Goal: Task Accomplishment & Management: Manage account settings

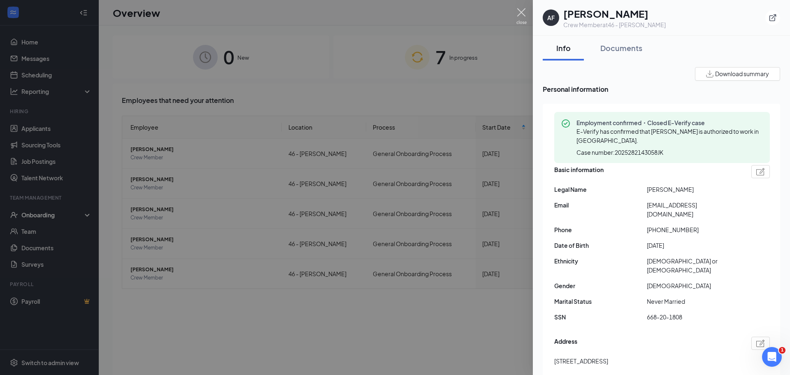
drag, startPoint x: 520, startPoint y: 11, endPoint x: 498, endPoint y: 18, distance: 22.9
click at [519, 12] on img at bounding box center [521, 16] width 10 height 16
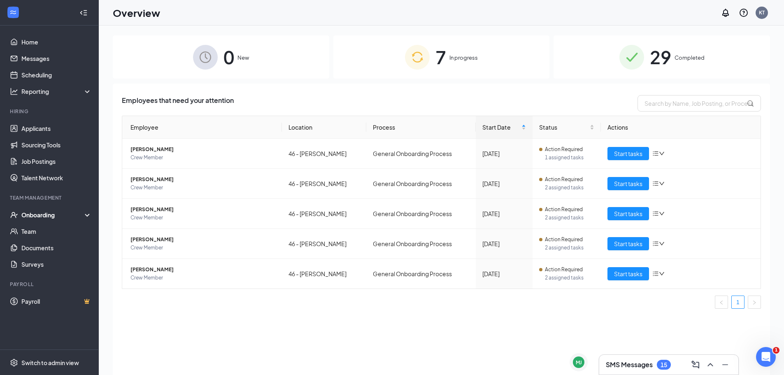
click at [55, 215] on div "Onboarding" at bounding box center [52, 215] width 63 height 8
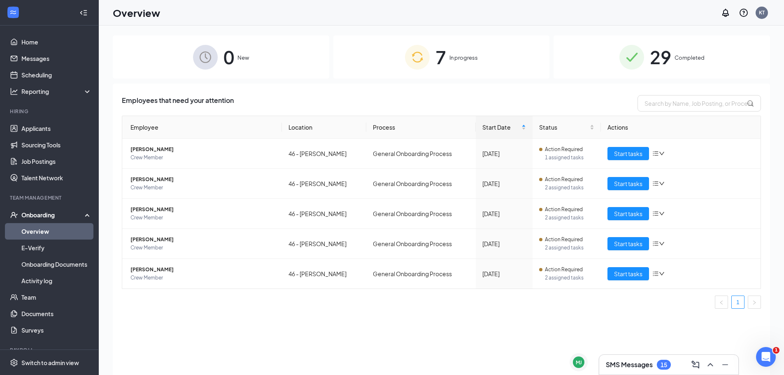
click at [35, 233] on link "Overview" at bounding box center [56, 231] width 70 height 16
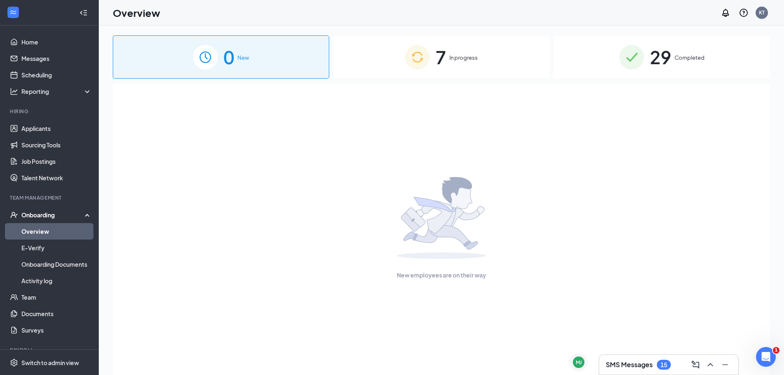
click at [27, 215] on div "Onboarding" at bounding box center [52, 215] width 63 height 8
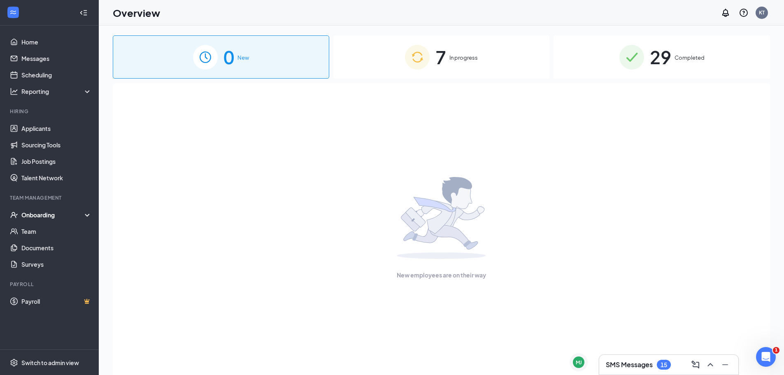
click at [28, 215] on div "Onboarding" at bounding box center [52, 215] width 63 height 8
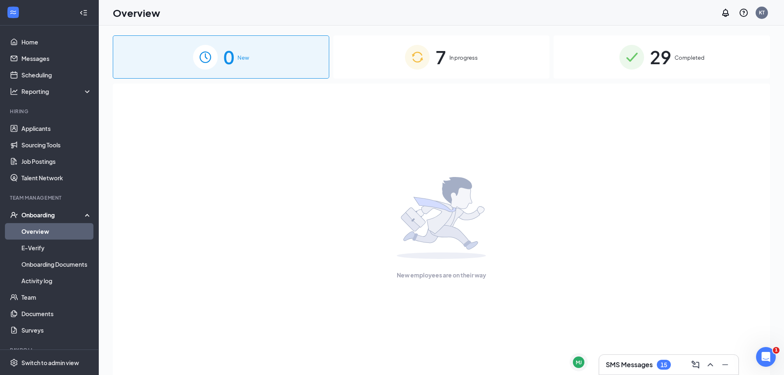
click at [46, 215] on div "Onboarding" at bounding box center [52, 215] width 63 height 8
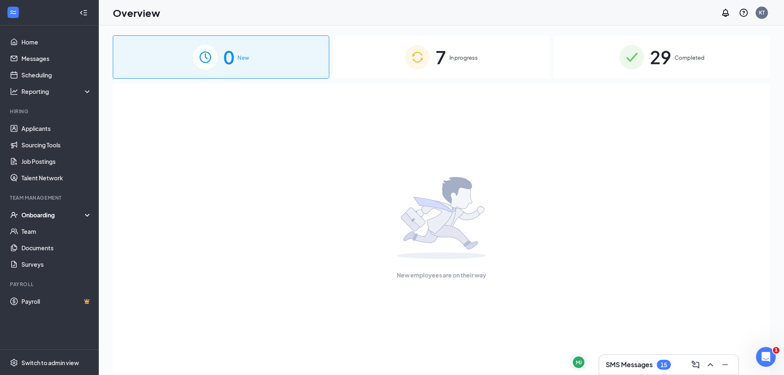
click at [38, 217] on div "Onboarding" at bounding box center [52, 215] width 63 height 8
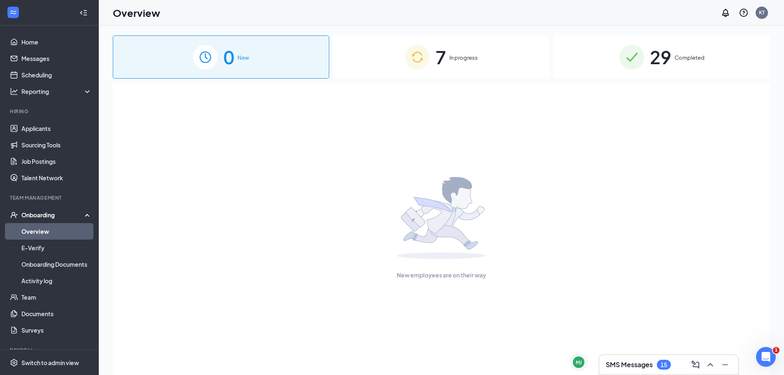
click at [33, 234] on link "Overview" at bounding box center [56, 231] width 70 height 16
click at [429, 58] on img at bounding box center [417, 57] width 25 height 25
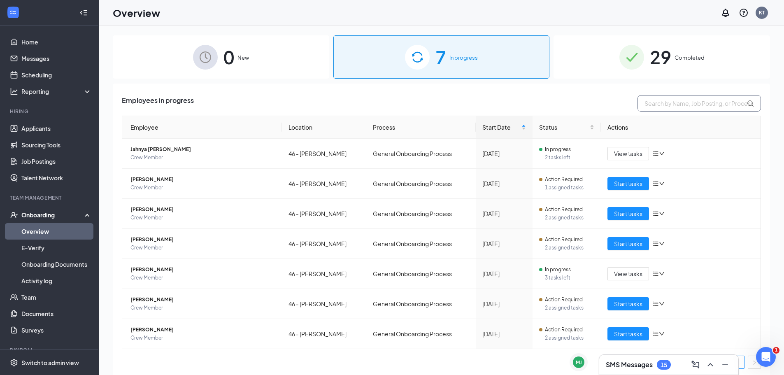
click at [656, 107] on input "text" at bounding box center [698, 103] width 123 height 16
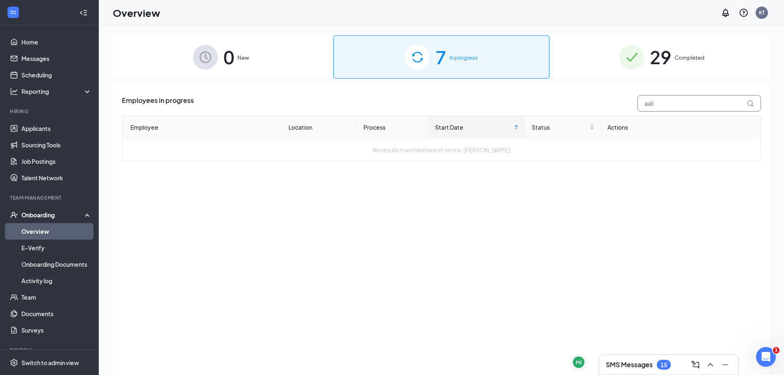
type input "aali"
drag, startPoint x: 672, startPoint y: 56, endPoint x: 663, endPoint y: 61, distance: 9.8
click at [669, 59] on div "29 Completed" at bounding box center [661, 56] width 216 height 43
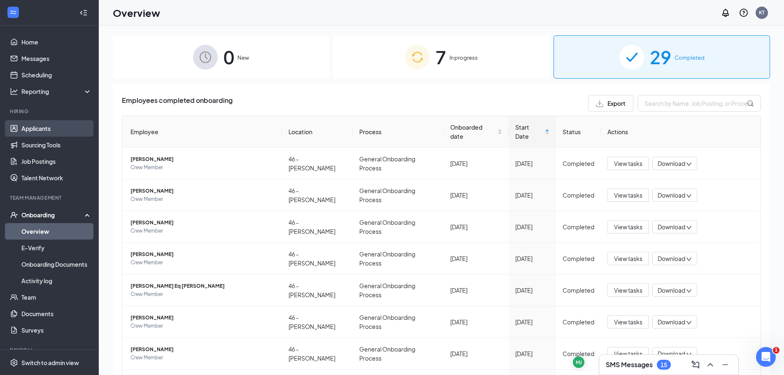
click at [38, 129] on link "Applicants" at bounding box center [56, 128] width 70 height 16
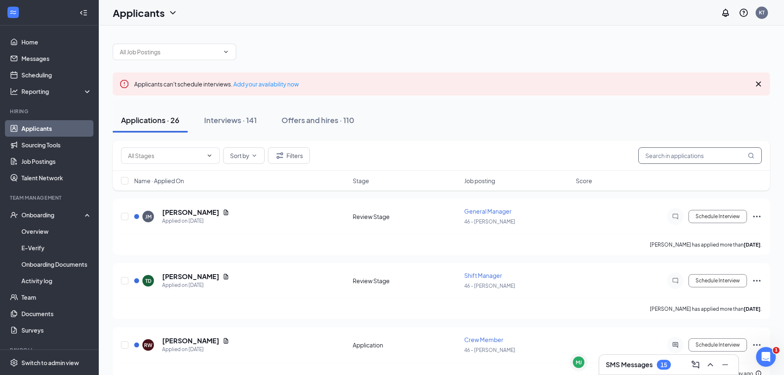
click at [672, 150] on input "text" at bounding box center [699, 155] width 123 height 16
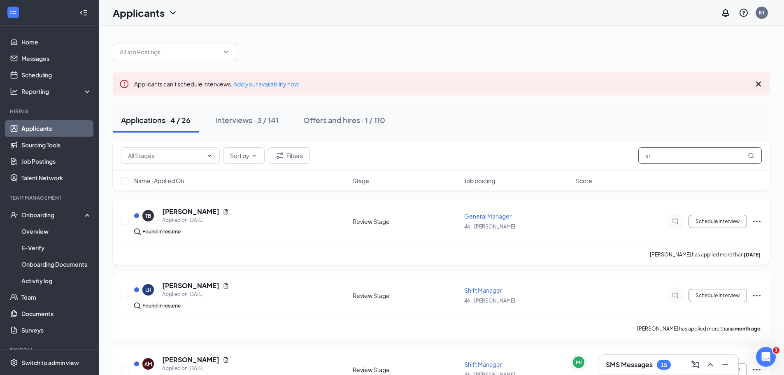
type input "a"
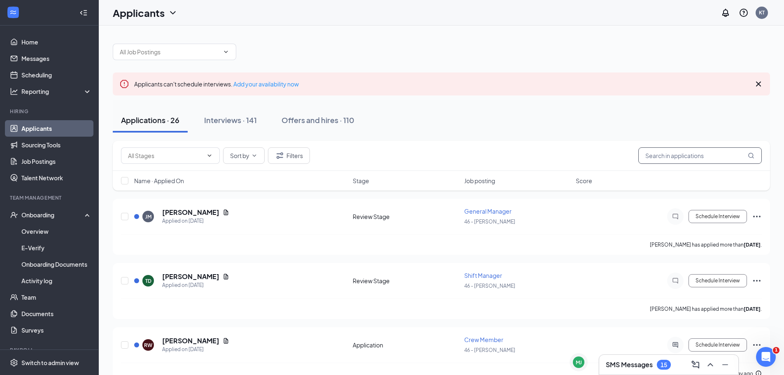
click at [670, 153] on input "text" at bounding box center [699, 155] width 123 height 16
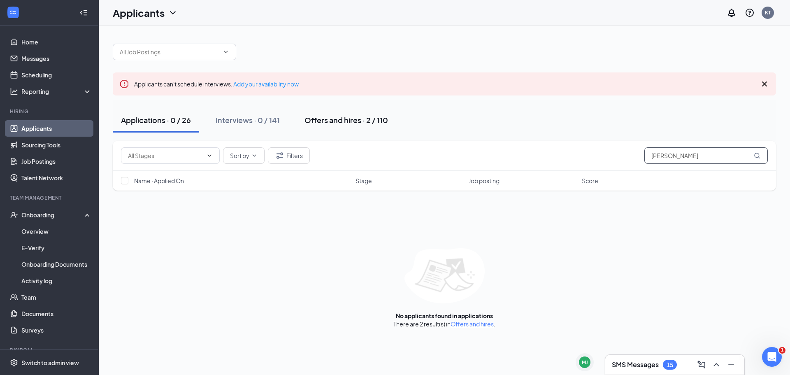
type input "[PERSON_NAME]"
click at [314, 119] on div "Offers and hires · 2 / 110" at bounding box center [347, 120] width 84 height 10
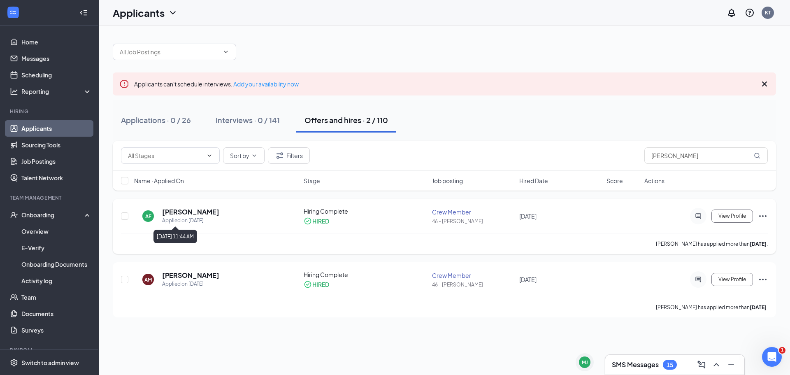
click at [170, 219] on div "Applied on [DATE]" at bounding box center [190, 220] width 57 height 8
click at [126, 216] on input "checkbox" at bounding box center [124, 215] width 7 height 7
checkbox input "true"
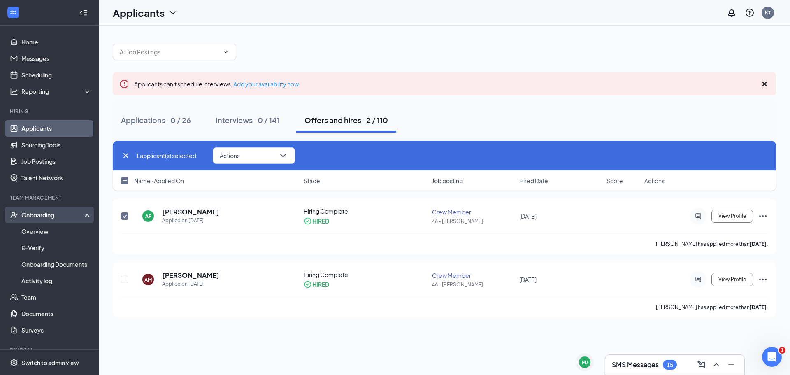
click at [47, 221] on div "Onboarding" at bounding box center [49, 215] width 99 height 16
click at [48, 220] on div "Onboarding" at bounding box center [49, 215] width 99 height 16
click at [197, 198] on div "1 applicant(s) selected Actions Name · Applied On Stage Job posting Hired Date …" at bounding box center [444, 170] width 663 height 58
click at [288, 153] on icon "ChevronDown" at bounding box center [283, 156] width 10 height 10
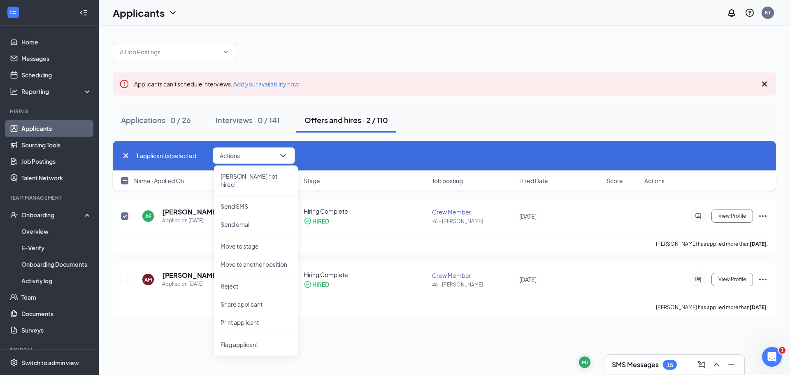
click at [344, 146] on div "1 applicant(s) selected Actions [PERSON_NAME] not hired Send SMS Send email Mov…" at bounding box center [444, 156] width 663 height 30
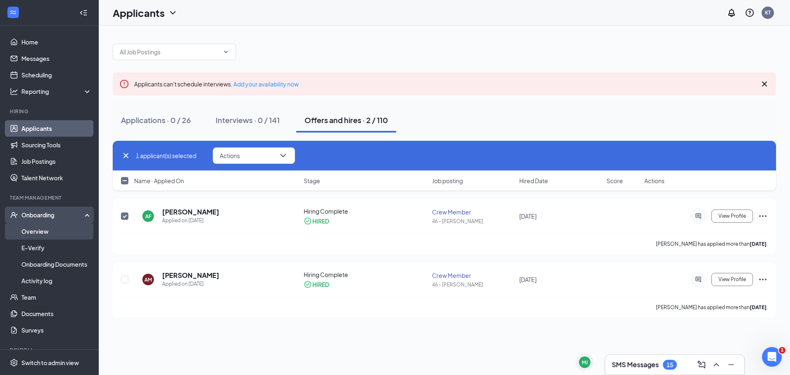
click at [43, 226] on link "Overview" at bounding box center [56, 231] width 70 height 16
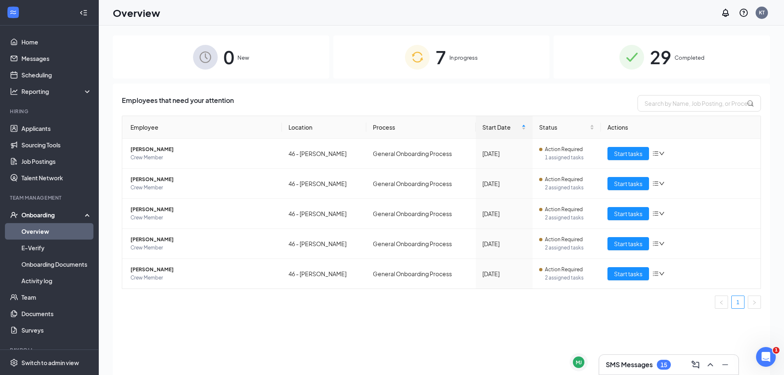
click at [467, 60] on span "In progress" at bounding box center [463, 57] width 28 height 8
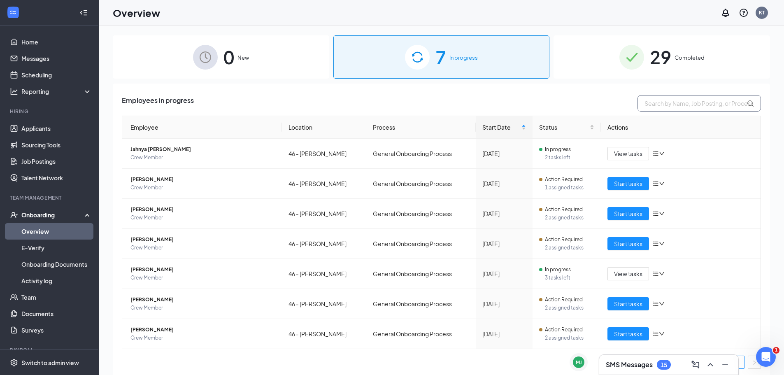
click at [651, 105] on input "text" at bounding box center [698, 103] width 123 height 16
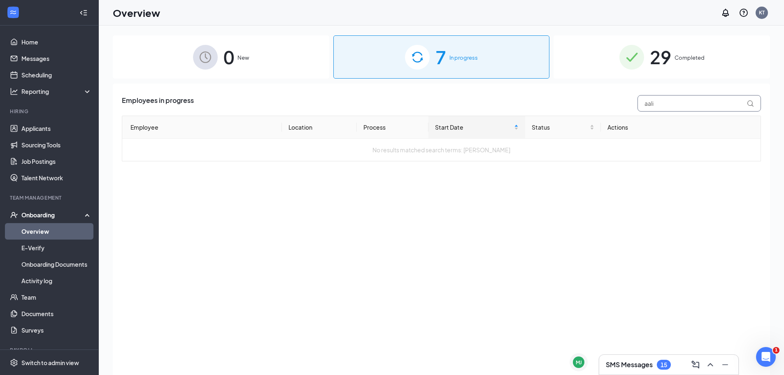
type input "aali"
click at [699, 65] on div "29 Completed" at bounding box center [661, 56] width 216 height 43
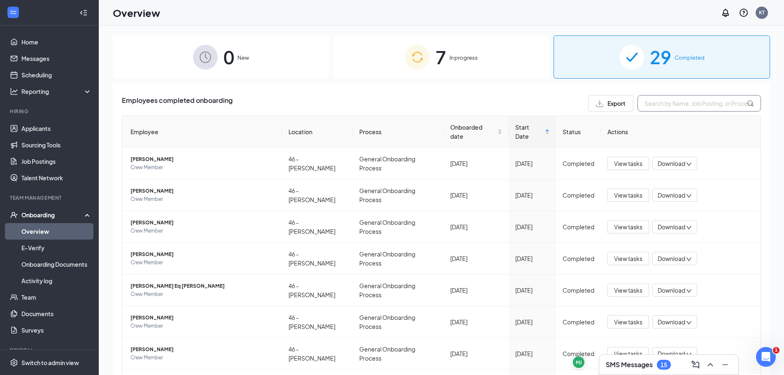
click at [671, 104] on input "text" at bounding box center [698, 103] width 123 height 16
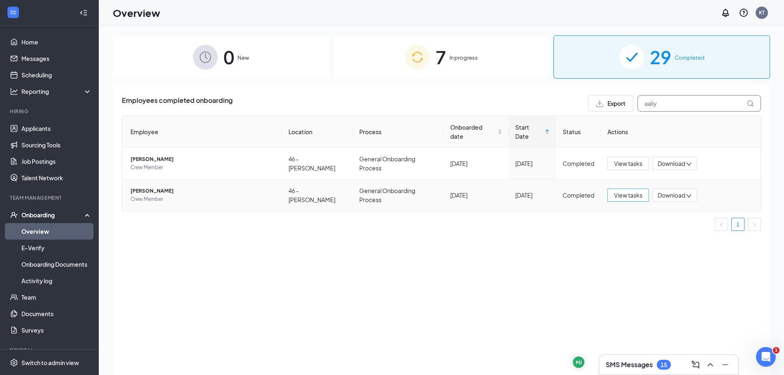
type input "aaliy"
click at [630, 191] on span "View tasks" at bounding box center [628, 195] width 28 height 9
